Goal: Register for event/course

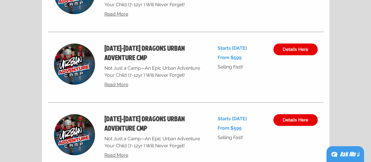
scroll to position [2260, 0]
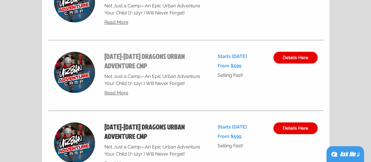
click at [128, 59] on h2 "[DATE]-[DATE] DRAGONS URBAN ADVENTURE CMP" at bounding box center [153, 61] width 99 height 19
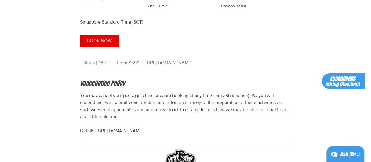
scroll to position [616, 0]
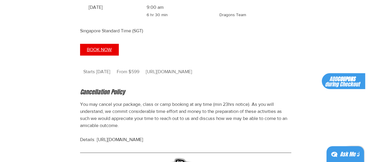
click at [104, 19] on div "[DATE]" at bounding box center [113, 11] width 49 height 15
click at [106, 52] on span "BOOK NOW" at bounding box center [99, 49] width 25 height 5
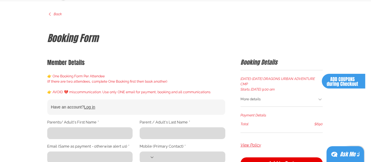
scroll to position [29, 0]
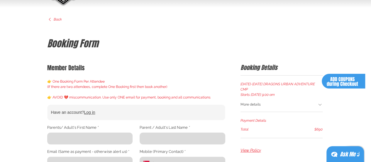
click at [279, 102] on div "More details" at bounding box center [279, 105] width 77 height 6
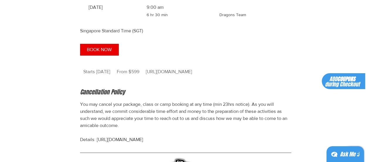
scroll to position [646, 0]
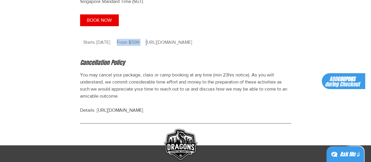
drag, startPoint x: 116, startPoint y: 46, endPoint x: 147, endPoint y: 46, distance: 31.4
click at [147, 46] on div "Starts [DATE] Starts [DATE] From 599 Singapore dollars From $599 [URL][DOMAIN_N…" at bounding box center [137, 43] width 115 height 14
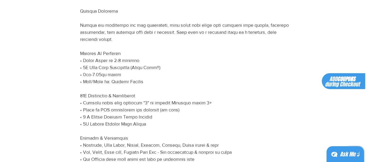
scroll to position [323, 0]
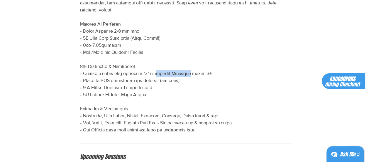
drag, startPoint x: 154, startPoint y: 58, endPoint x: 112, endPoint y: 57, distance: 42.3
copy p "an Warriors lev"
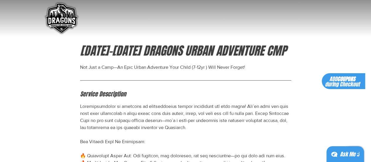
scroll to position [0, 0]
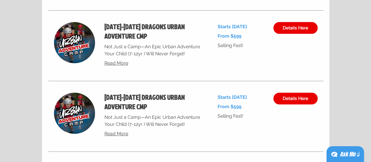
scroll to position [2290, 0]
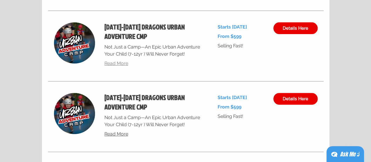
click at [119, 65] on span "Read More" at bounding box center [116, 63] width 24 height 6
click at [123, 64] on span "Read More" at bounding box center [116, 63] width 24 height 6
